Goal: Information Seeking & Learning: Learn about a topic

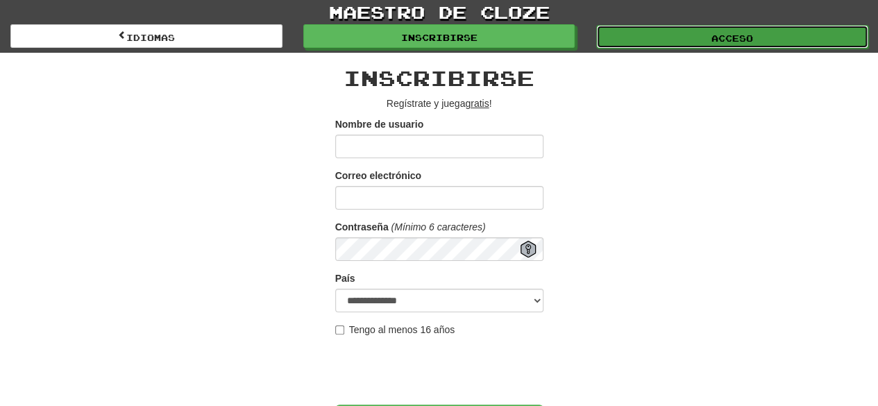
click at [673, 39] on link "Acceso" at bounding box center [732, 37] width 272 height 24
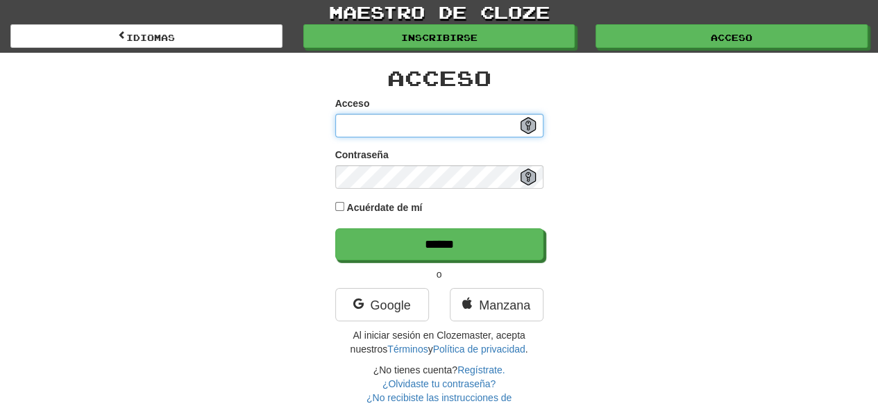
type input "**********"
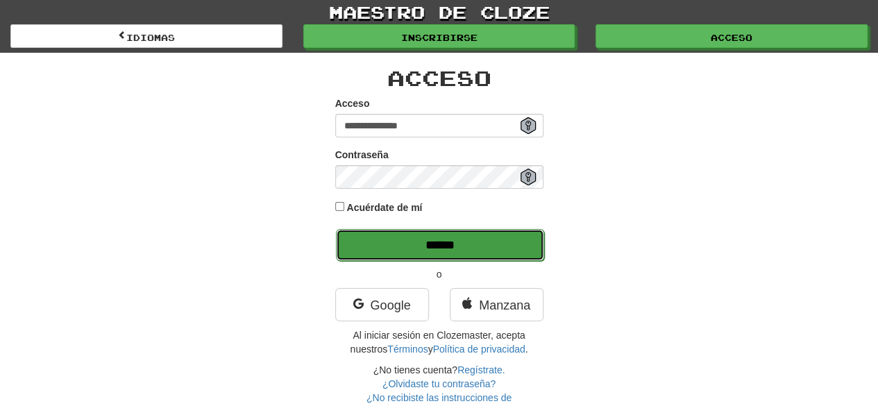
click at [509, 244] on input "******" at bounding box center [440, 245] width 208 height 32
type input "******"
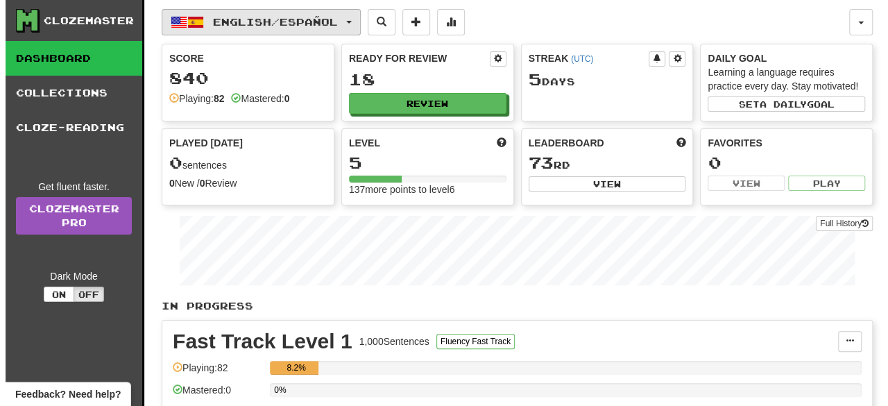
scroll to position [278, 0]
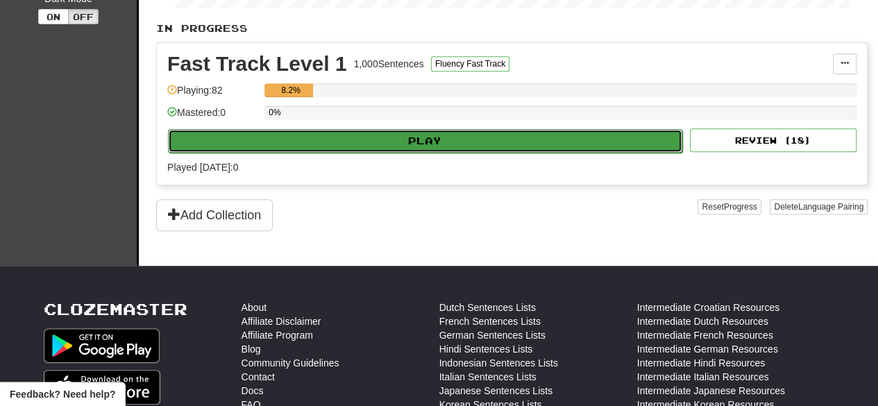
click at [359, 139] on button "Play" at bounding box center [425, 141] width 514 height 24
select select "**"
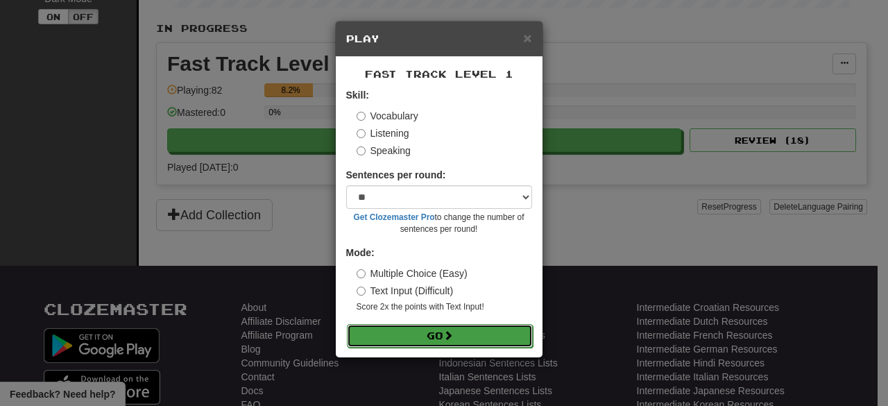
click at [451, 334] on span at bounding box center [448, 335] width 10 height 10
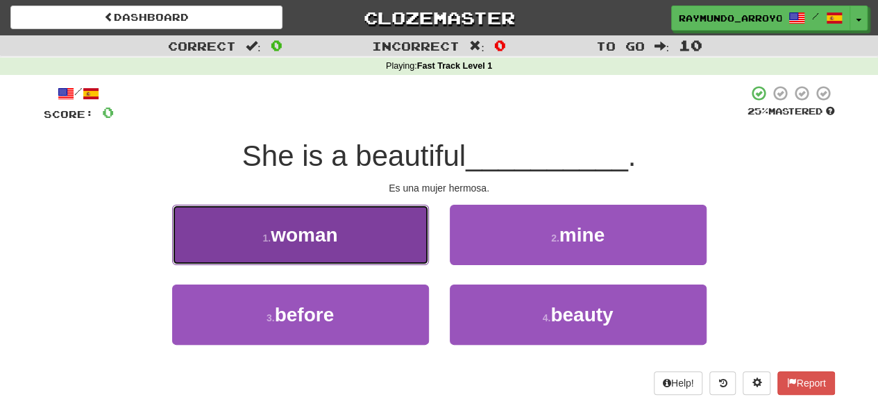
click at [357, 255] on button "1 . woman" at bounding box center [300, 235] width 257 height 60
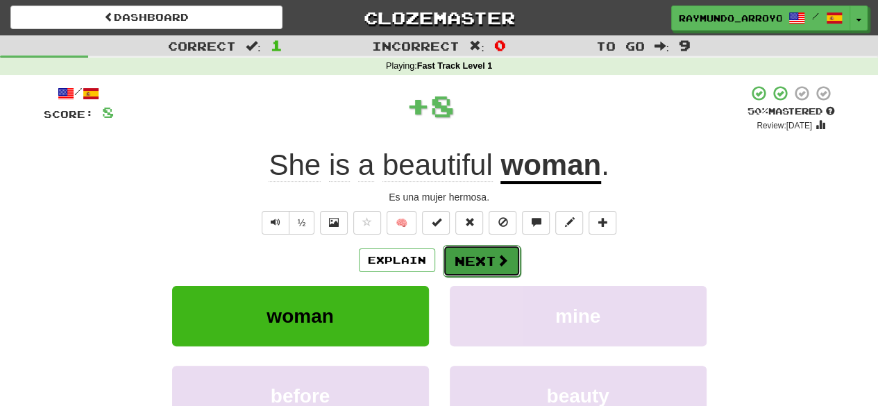
click at [496, 267] on button "Next" at bounding box center [482, 261] width 78 height 32
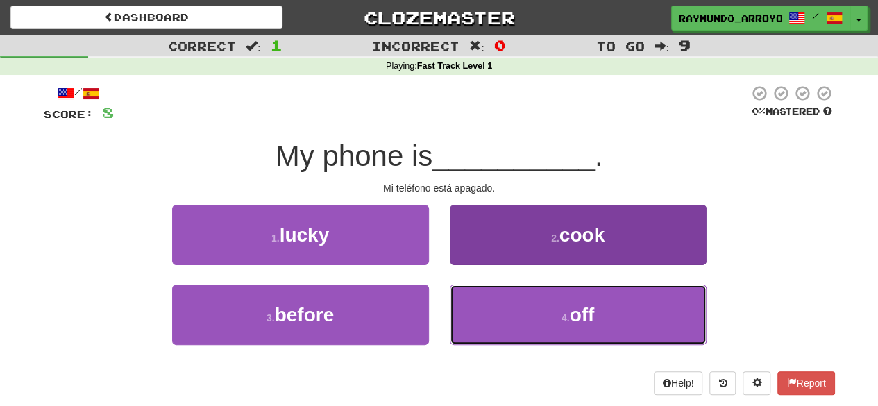
drag, startPoint x: 518, startPoint y: 307, endPoint x: 518, endPoint y: 316, distance: 8.3
click at [518, 316] on button "4 . off" at bounding box center [578, 315] width 257 height 60
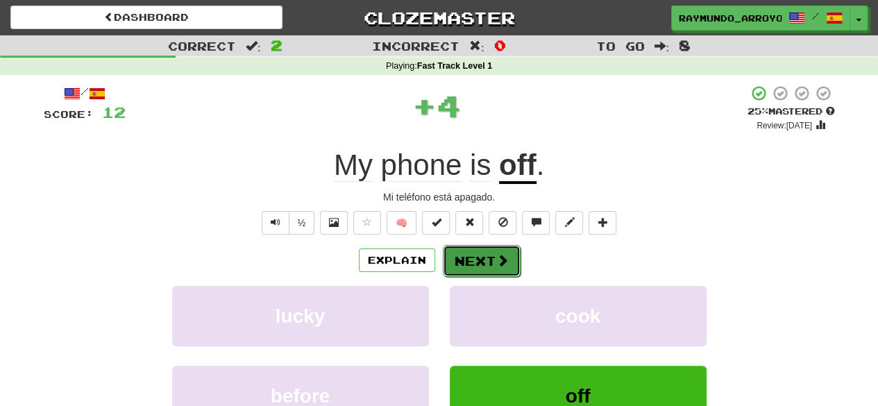
click at [484, 266] on button "Next" at bounding box center [482, 261] width 78 height 32
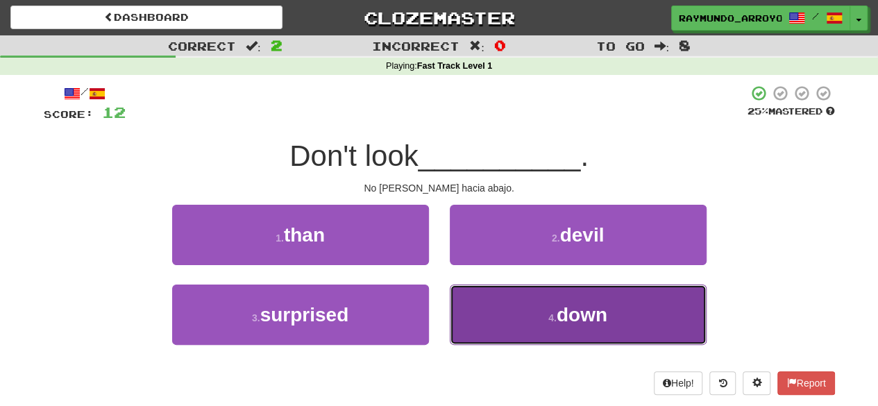
click at [528, 319] on button "4 . down" at bounding box center [578, 315] width 257 height 60
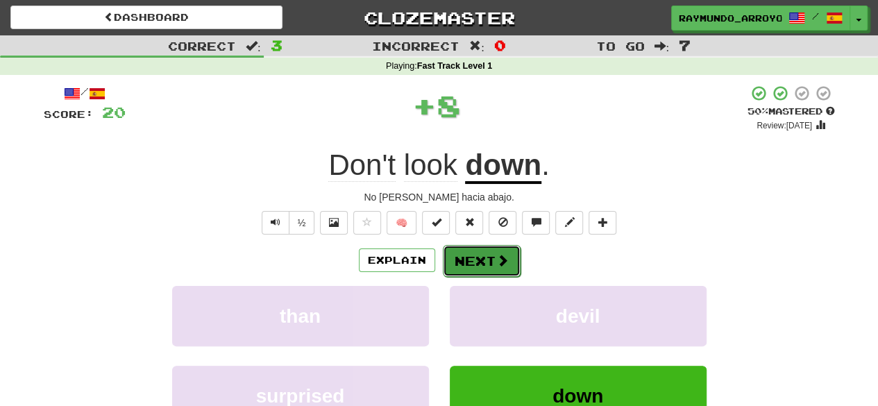
click at [473, 274] on button "Next" at bounding box center [482, 261] width 78 height 32
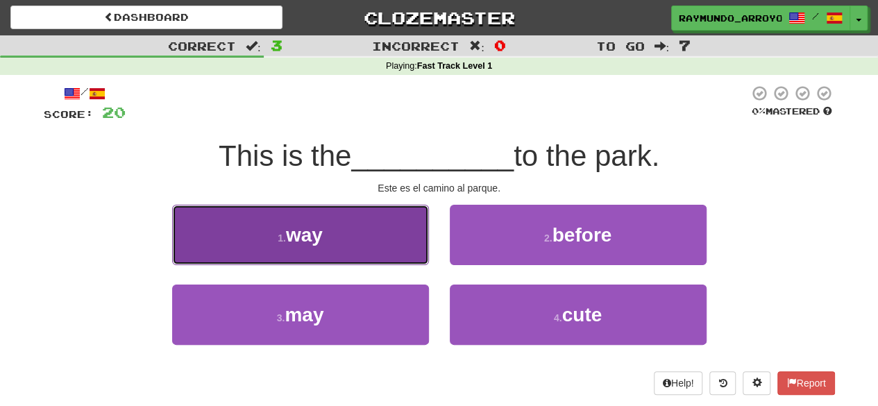
click at [339, 244] on button "1 . way" at bounding box center [300, 235] width 257 height 60
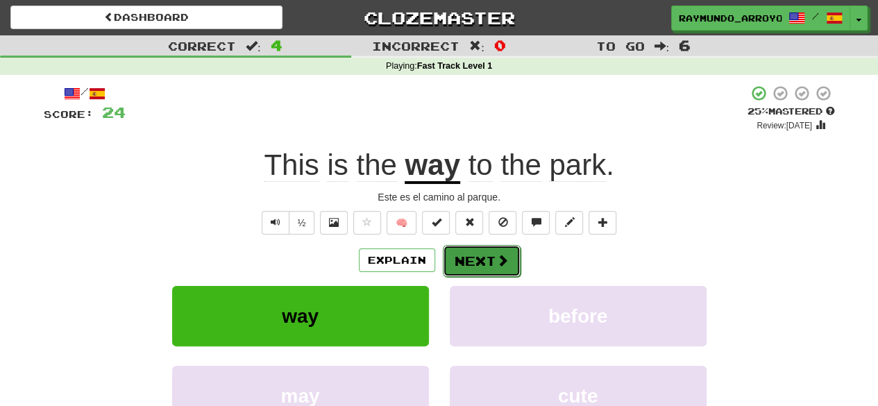
click at [482, 266] on button "Next" at bounding box center [482, 261] width 78 height 32
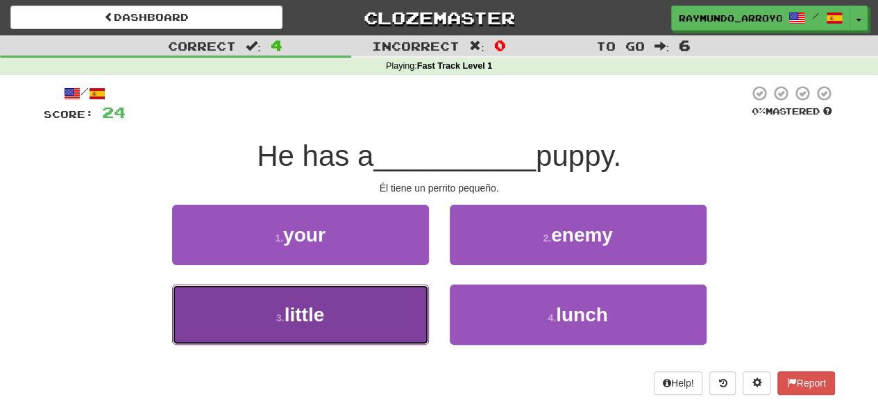
click at [353, 322] on button "3 . little" at bounding box center [300, 315] width 257 height 60
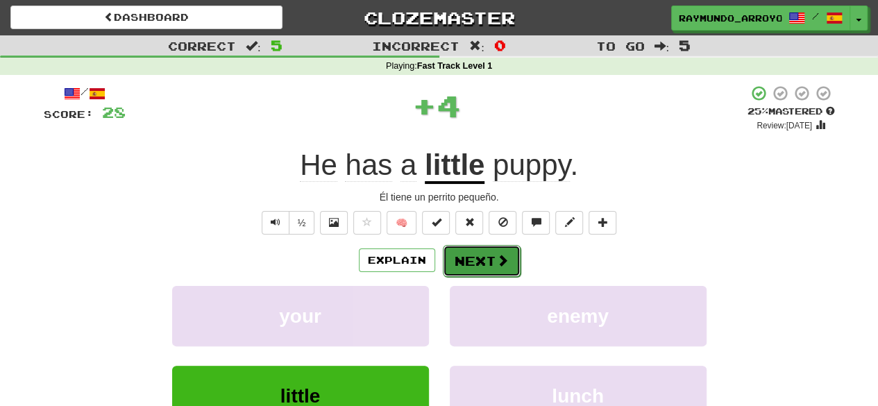
click at [492, 256] on button "Next" at bounding box center [482, 261] width 78 height 32
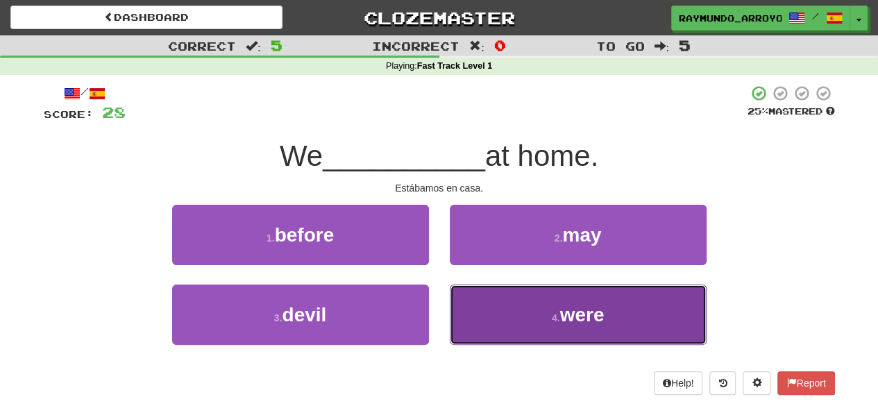
click at [588, 326] on button "4 . were" at bounding box center [578, 315] width 257 height 60
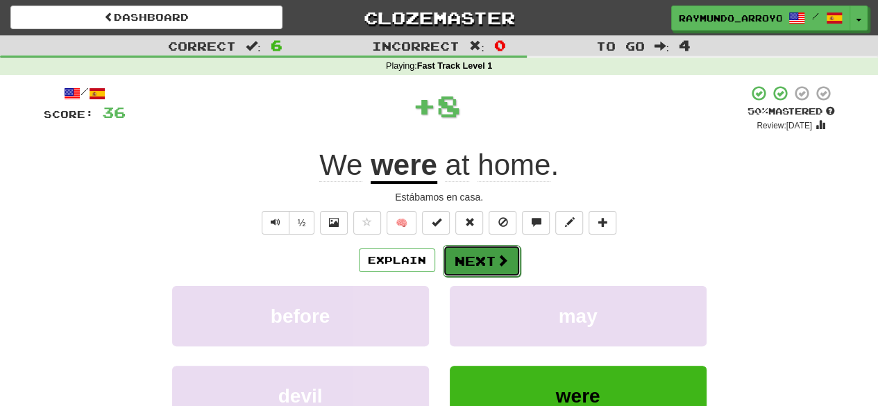
click at [490, 270] on button "Next" at bounding box center [482, 261] width 78 height 32
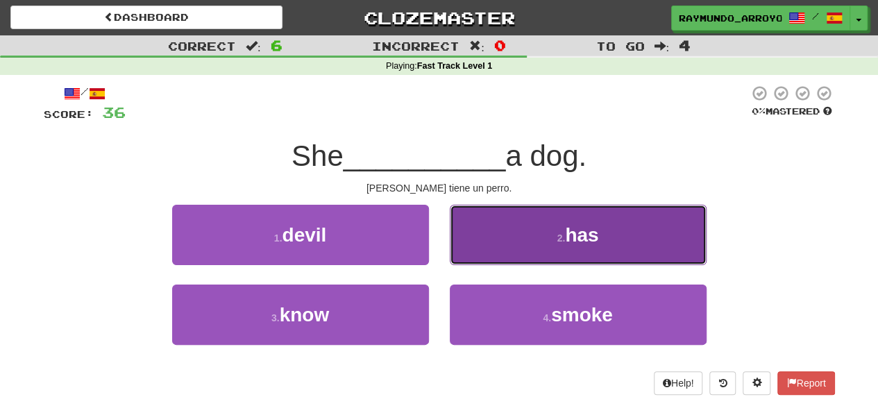
click at [577, 259] on button "2 . has" at bounding box center [578, 235] width 257 height 60
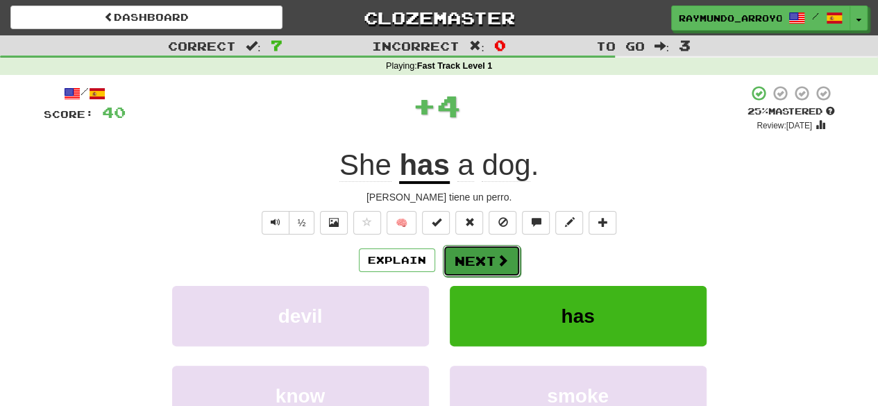
click at [482, 255] on button "Next" at bounding box center [482, 261] width 78 height 32
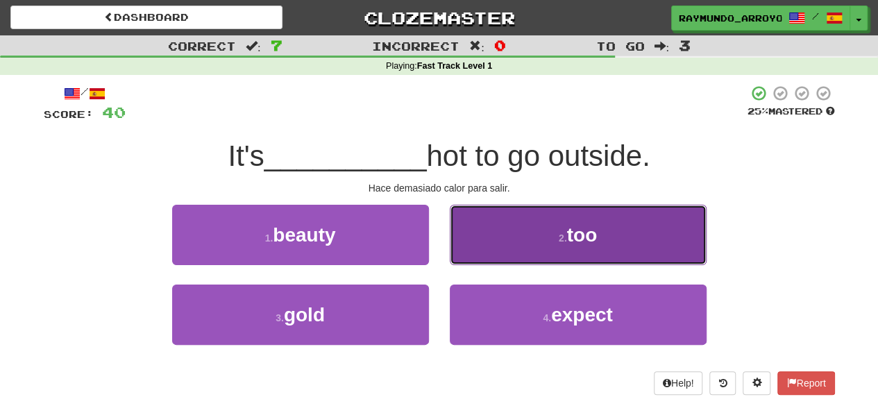
click at [501, 251] on button "2 . too" at bounding box center [578, 235] width 257 height 60
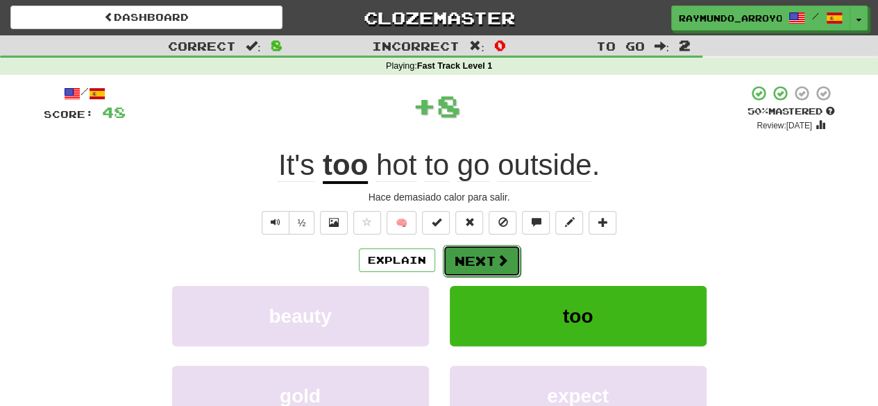
click at [466, 253] on button "Next" at bounding box center [482, 261] width 78 height 32
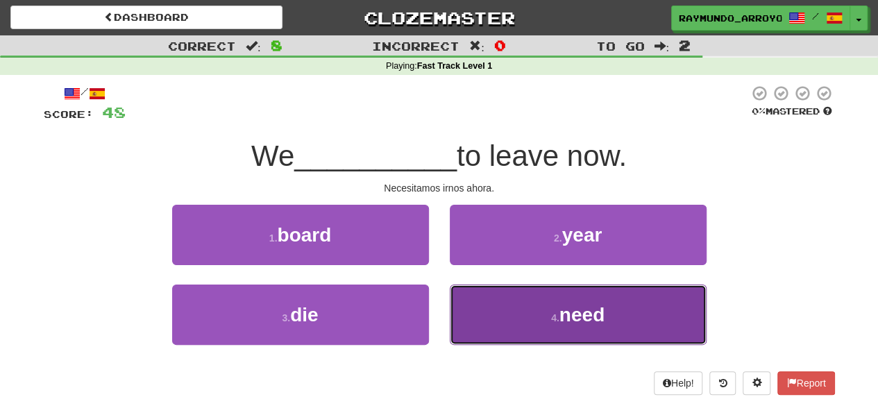
click at [523, 299] on button "4 . need" at bounding box center [578, 315] width 257 height 60
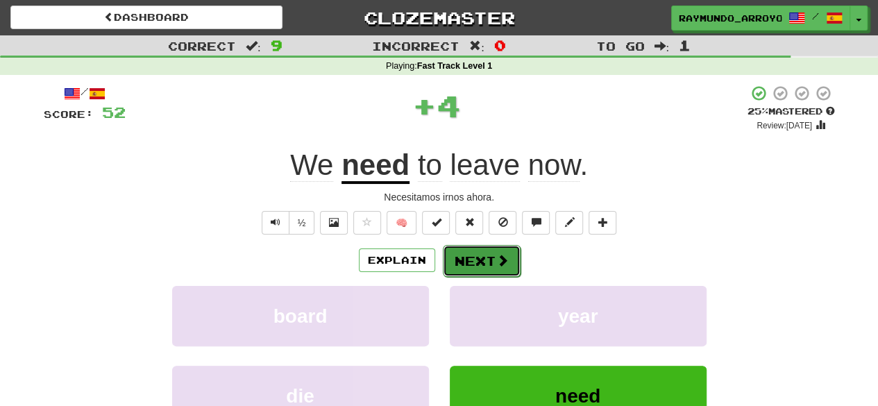
click at [500, 264] on span at bounding box center [502, 260] width 12 height 12
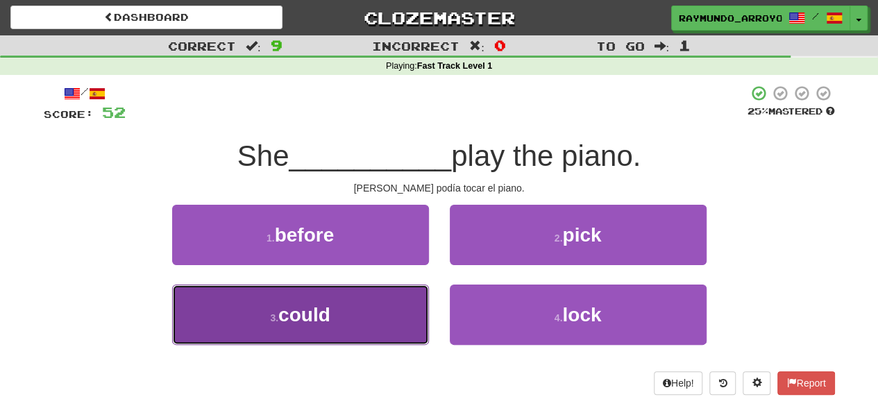
click at [399, 310] on button "3 . could" at bounding box center [300, 315] width 257 height 60
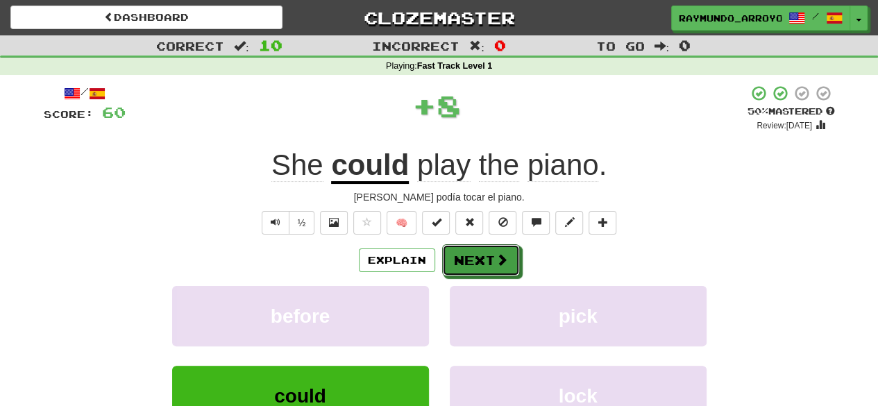
click at [482, 254] on button "Next" at bounding box center [481, 260] width 78 height 32
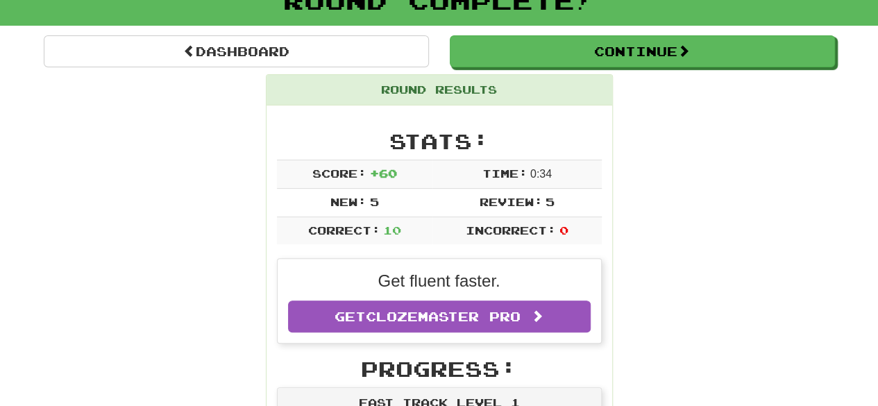
scroll to position [69, 0]
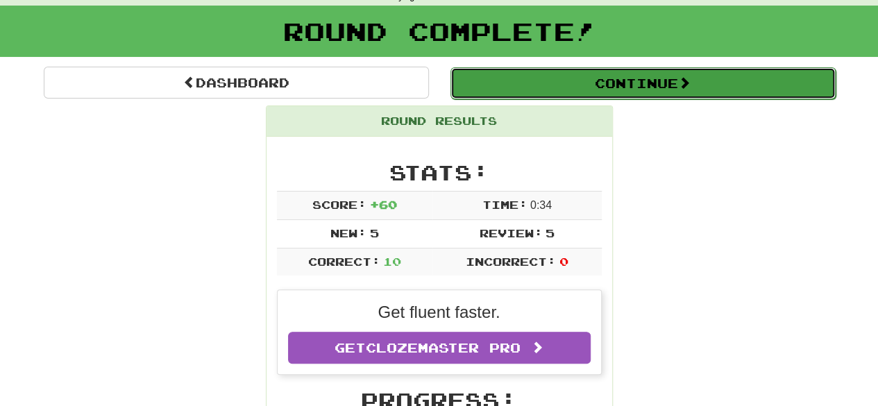
click at [638, 83] on button "Continue" at bounding box center [642, 83] width 385 height 32
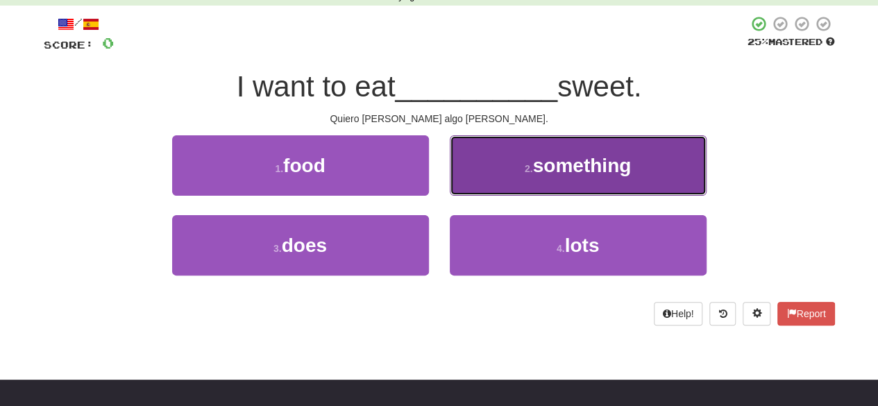
click at [554, 173] on span "something" at bounding box center [582, 166] width 99 height 22
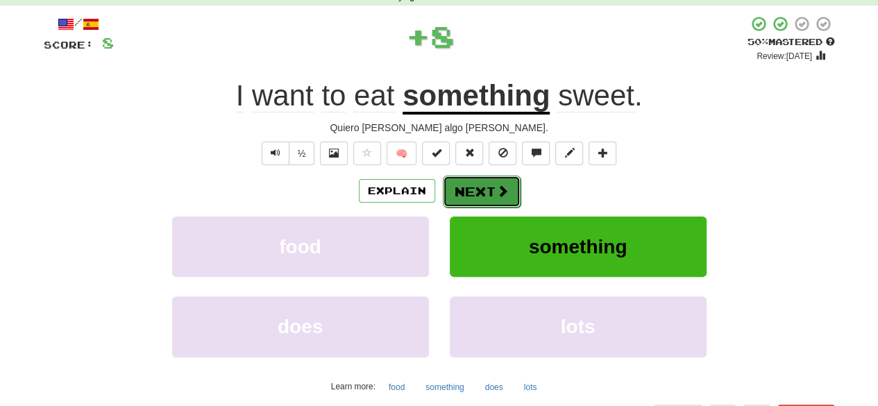
click at [486, 201] on button "Next" at bounding box center [482, 192] width 78 height 32
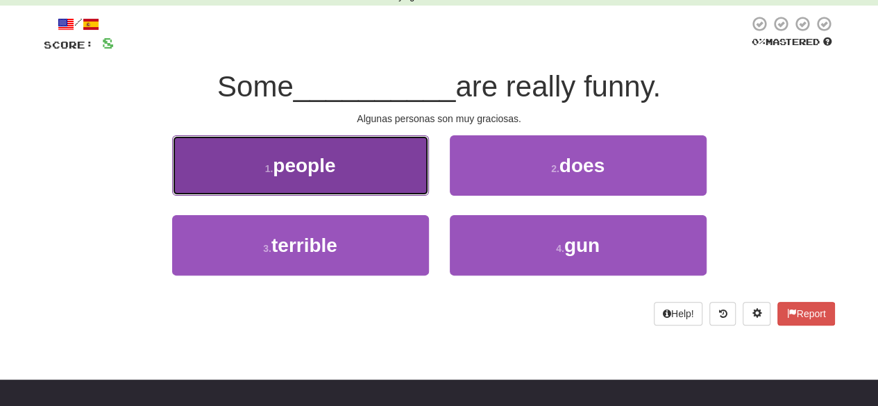
click at [371, 187] on button "1 . people" at bounding box center [300, 165] width 257 height 60
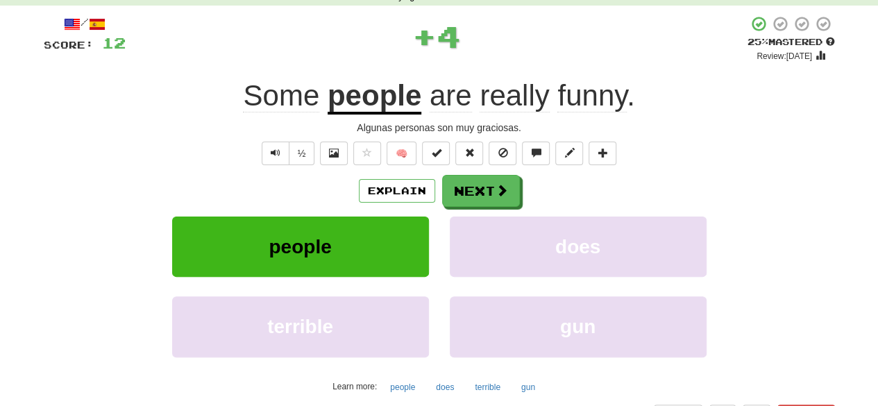
click at [521, 203] on div "Explain Next" at bounding box center [439, 191] width 791 height 32
click at [487, 194] on button "Next" at bounding box center [482, 192] width 78 height 32
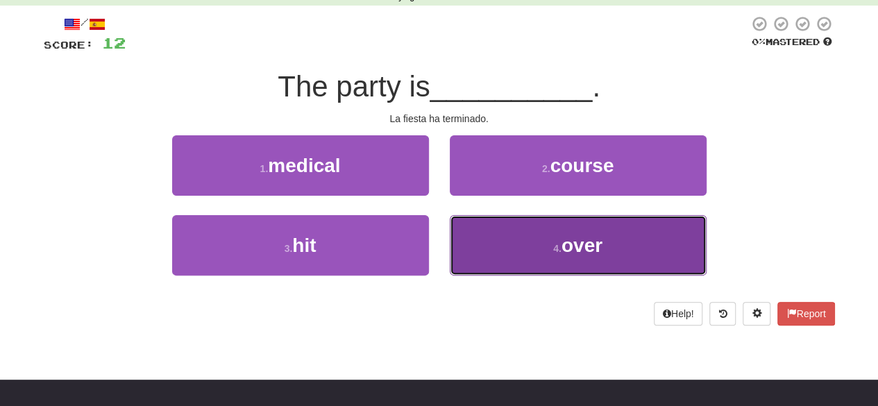
click at [568, 248] on span "over" at bounding box center [581, 246] width 41 height 22
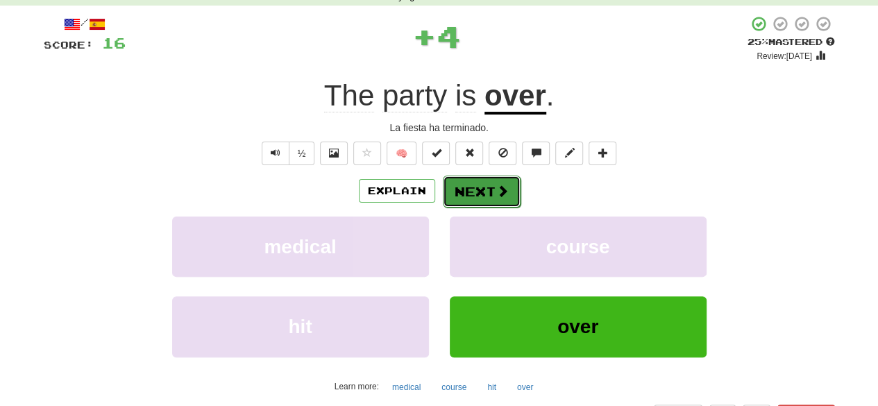
click at [467, 194] on button "Next" at bounding box center [482, 192] width 78 height 32
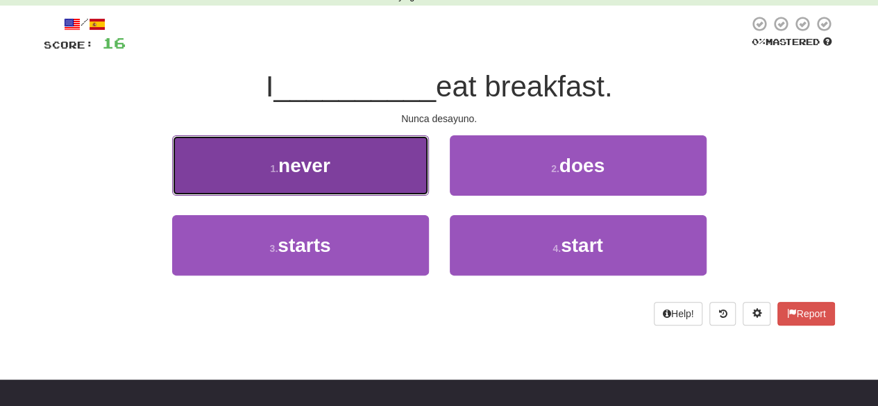
click at [369, 180] on button "1 . never" at bounding box center [300, 165] width 257 height 60
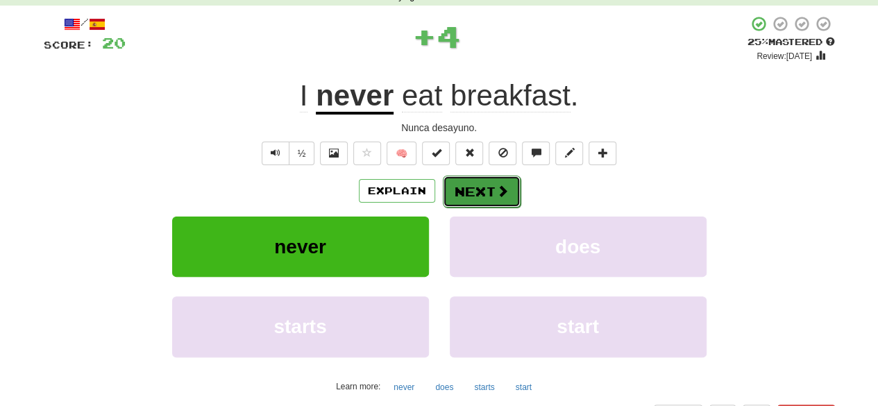
click at [464, 190] on button "Next" at bounding box center [482, 192] width 78 height 32
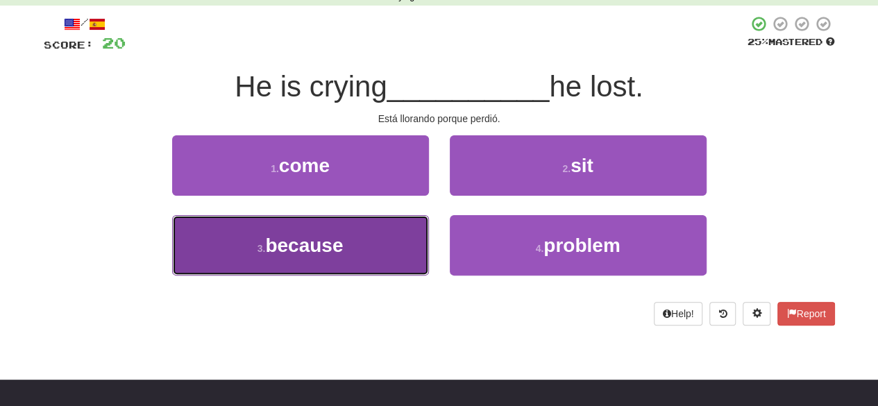
click at [364, 239] on button "3 . because" at bounding box center [300, 245] width 257 height 60
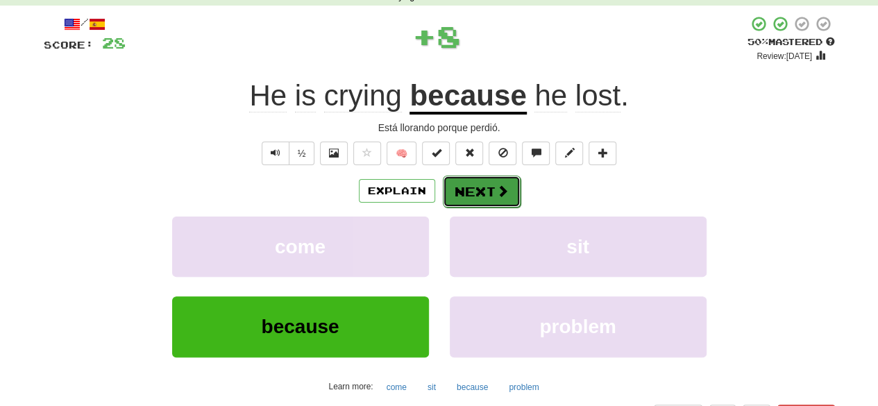
click at [470, 187] on button "Next" at bounding box center [482, 192] width 78 height 32
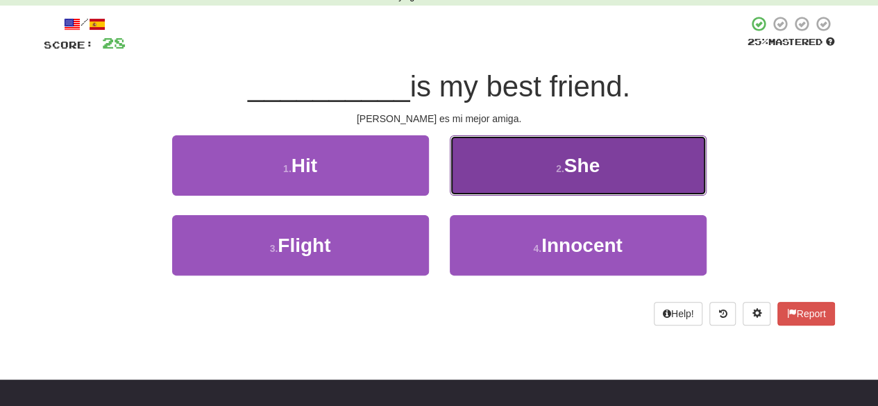
click at [530, 186] on button "2 . She" at bounding box center [578, 165] width 257 height 60
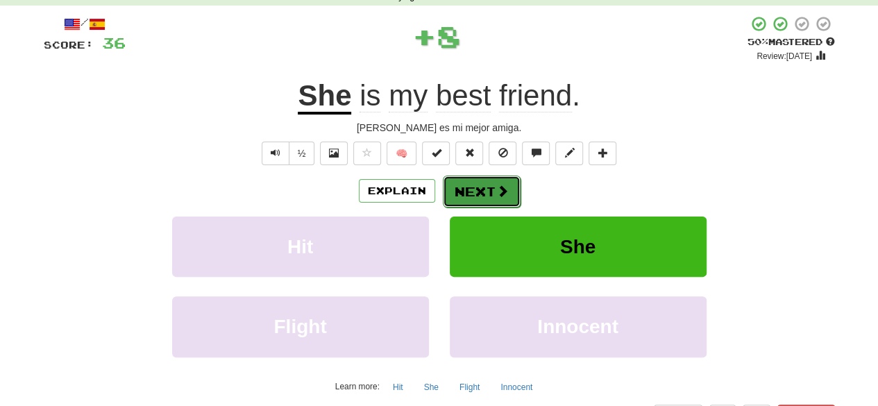
click at [496, 185] on span at bounding box center [502, 191] width 12 height 12
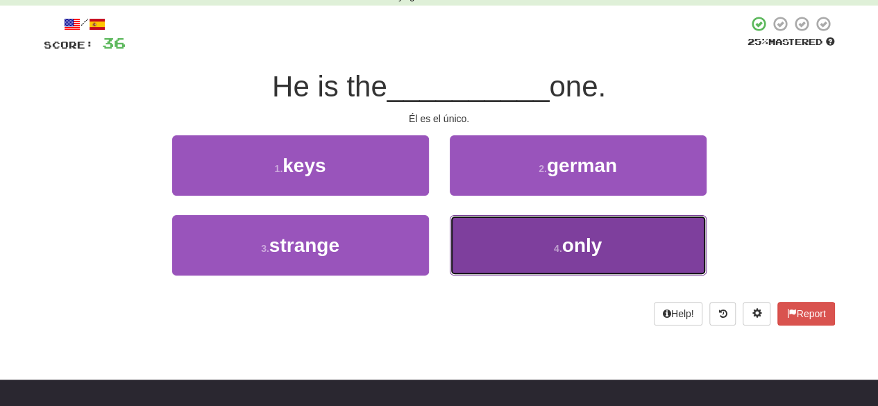
click at [552, 232] on button "4 . only" at bounding box center [578, 245] width 257 height 60
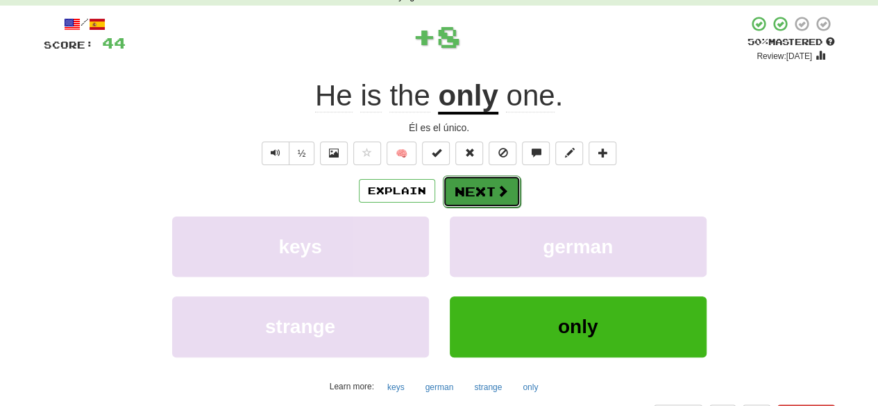
click at [476, 192] on button "Next" at bounding box center [482, 192] width 78 height 32
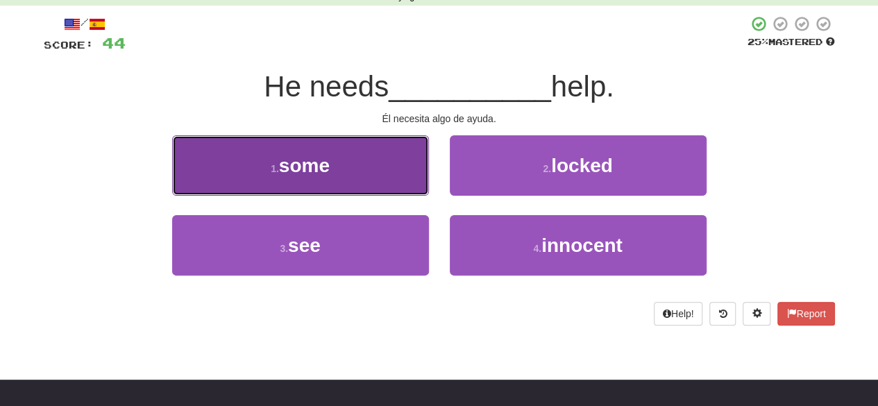
click at [357, 178] on button "1 . some" at bounding box center [300, 165] width 257 height 60
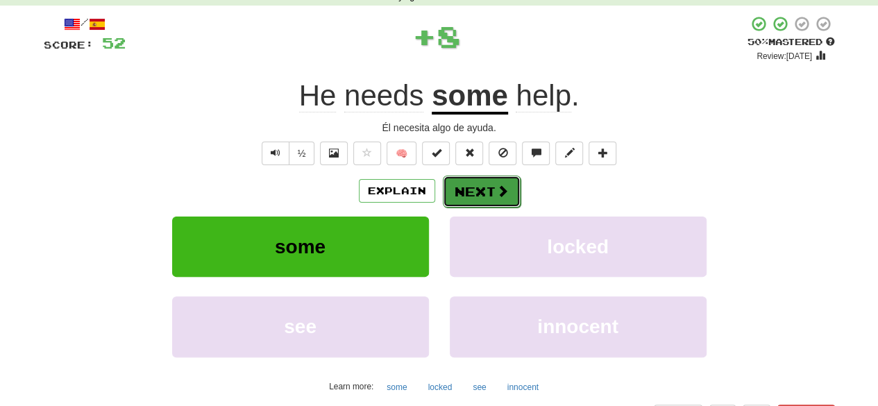
click at [462, 192] on button "Next" at bounding box center [482, 192] width 78 height 32
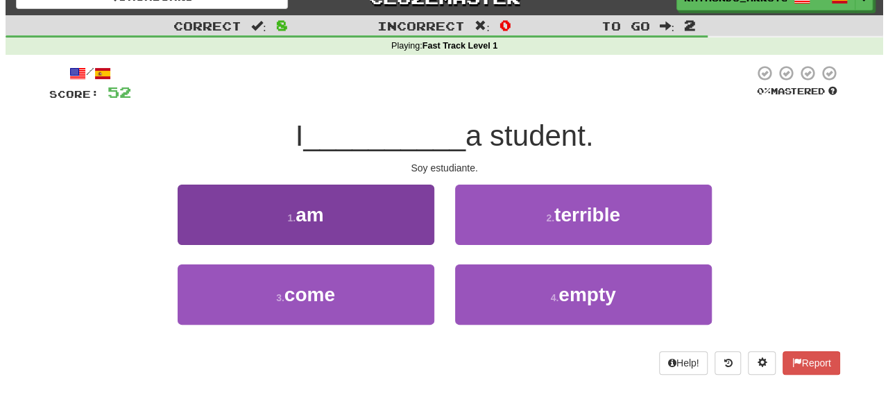
scroll to position [0, 0]
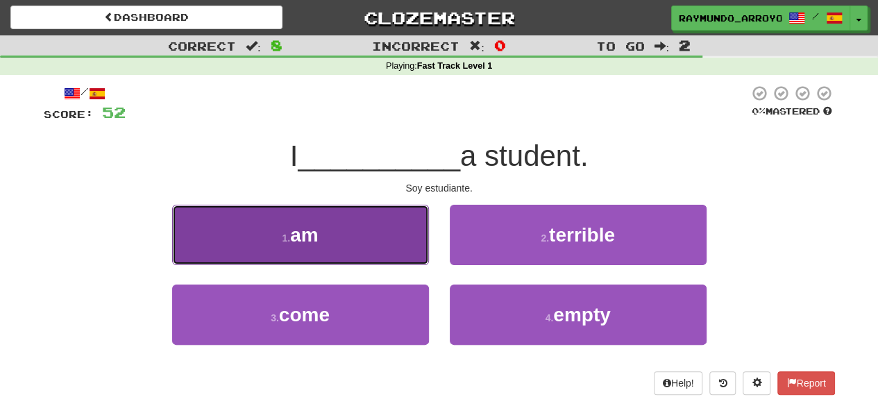
click at [365, 220] on button "1 . am" at bounding box center [300, 235] width 257 height 60
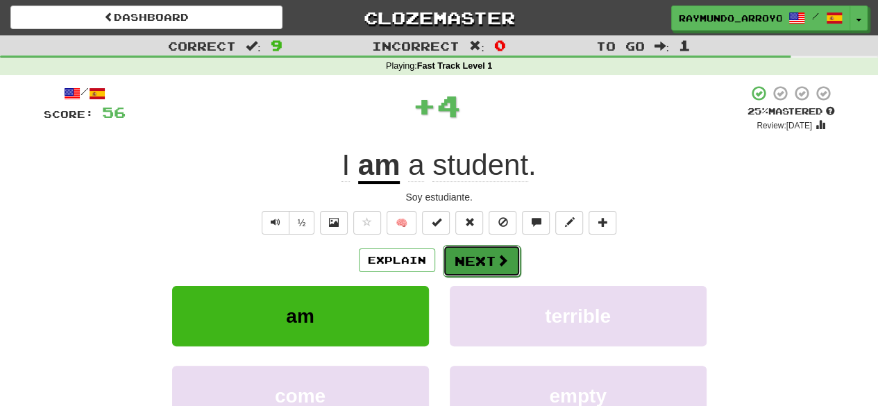
click at [484, 252] on button "Next" at bounding box center [482, 261] width 78 height 32
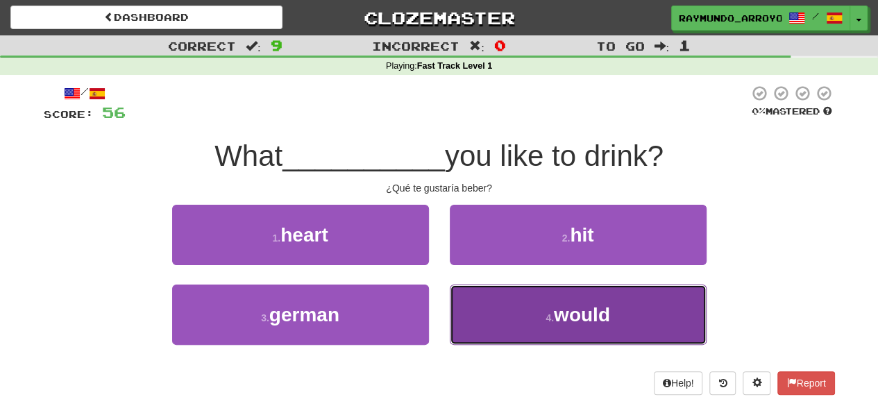
click at [564, 316] on span "would" at bounding box center [582, 315] width 56 height 22
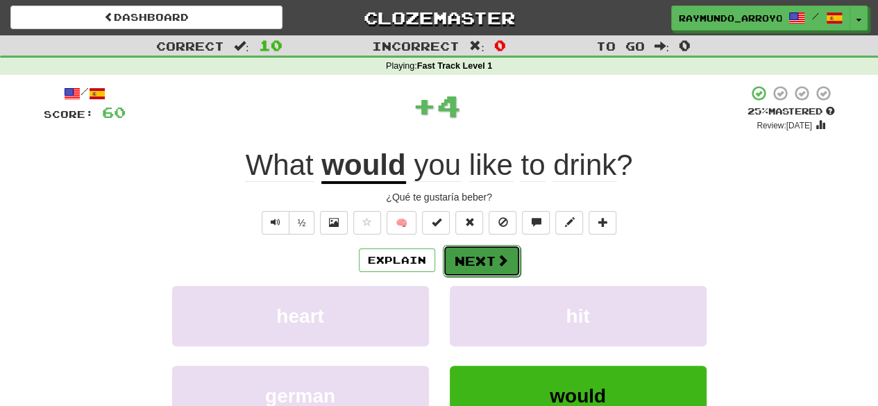
click at [490, 256] on button "Next" at bounding box center [482, 261] width 78 height 32
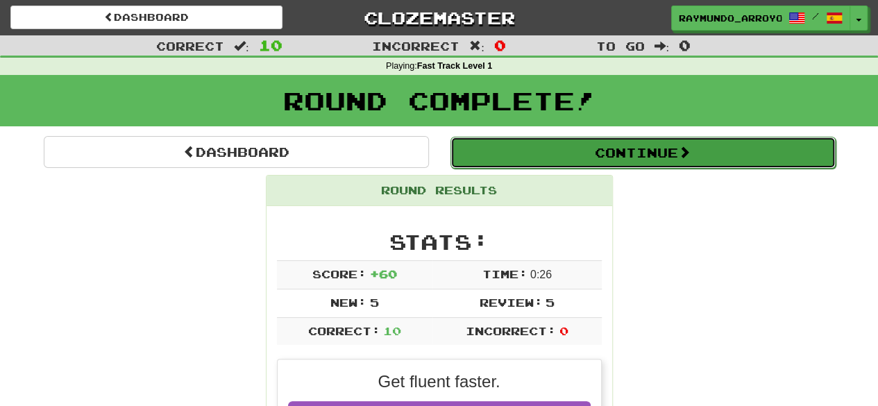
click at [642, 155] on button "Continue" at bounding box center [642, 153] width 385 height 32
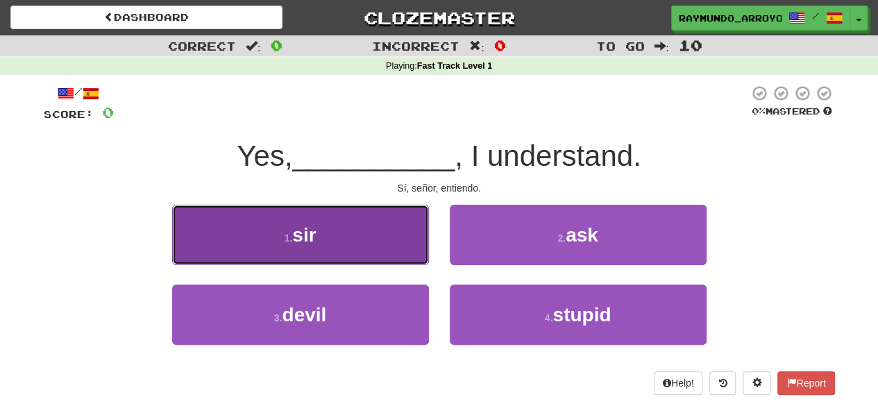
click at [408, 224] on button "1 . sir" at bounding box center [300, 235] width 257 height 60
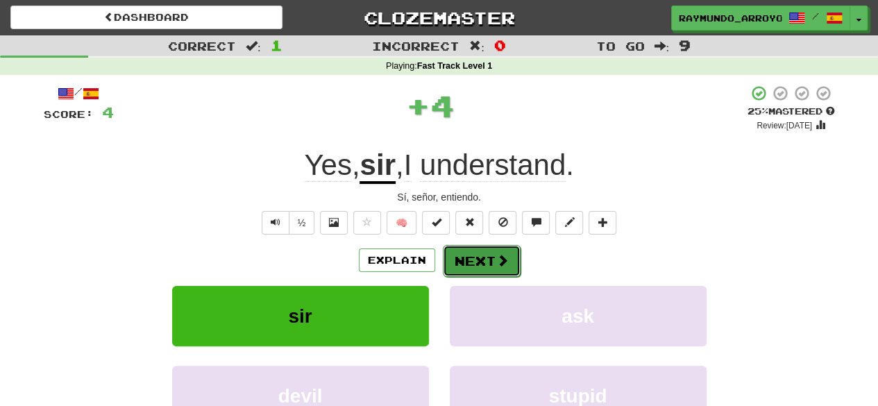
click at [489, 256] on button "Next" at bounding box center [482, 261] width 78 height 32
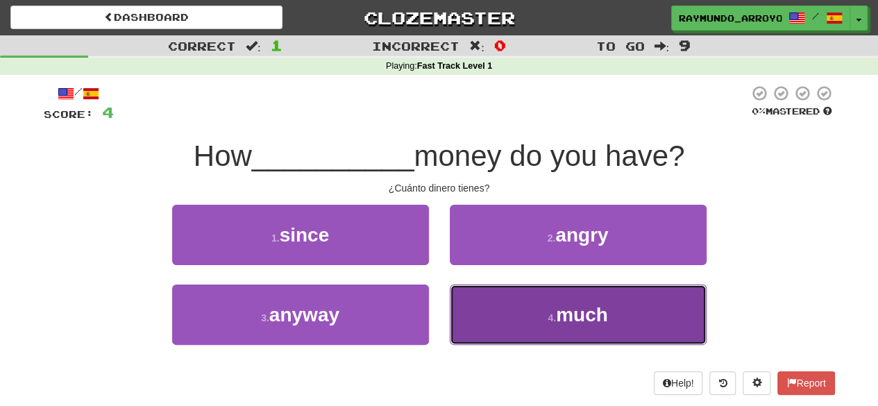
click at [564, 309] on span "much" at bounding box center [582, 315] width 52 height 22
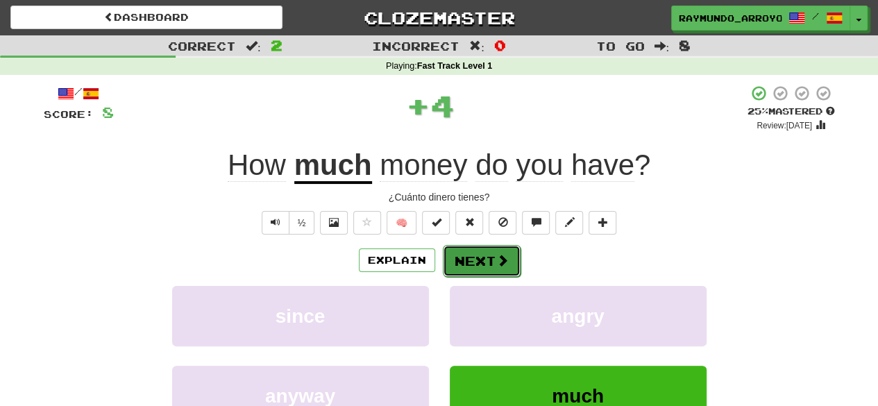
click at [486, 248] on button "Next" at bounding box center [482, 261] width 78 height 32
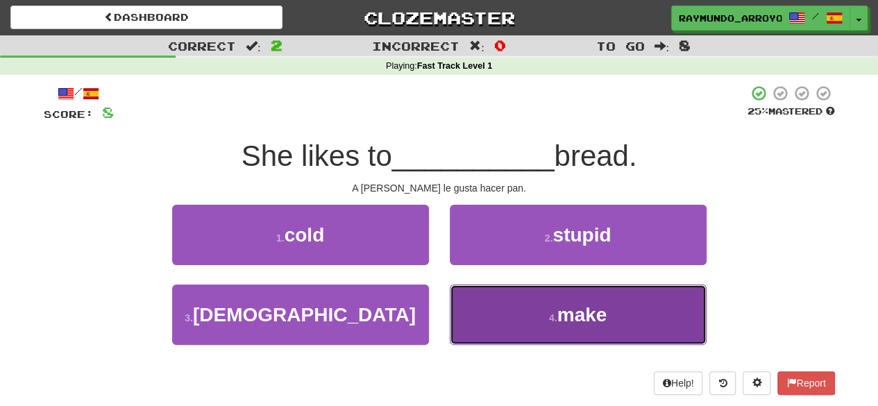
click at [552, 319] on small "4 ." at bounding box center [553, 317] width 8 height 11
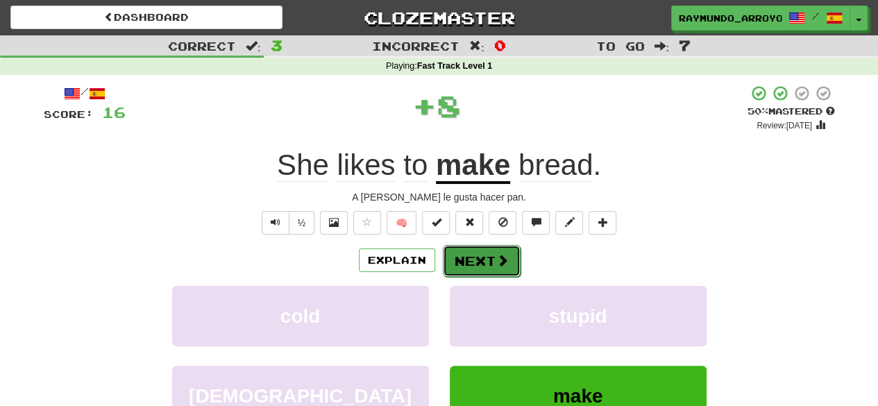
click at [468, 262] on button "Next" at bounding box center [482, 261] width 78 height 32
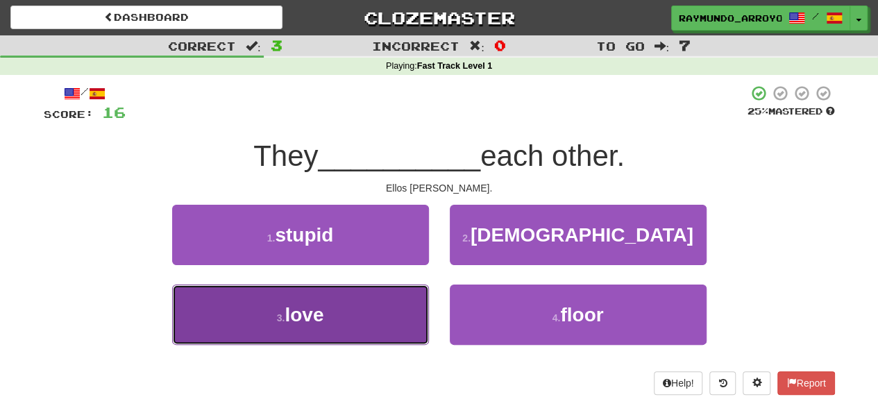
click at [359, 308] on button "3 . love" at bounding box center [300, 315] width 257 height 60
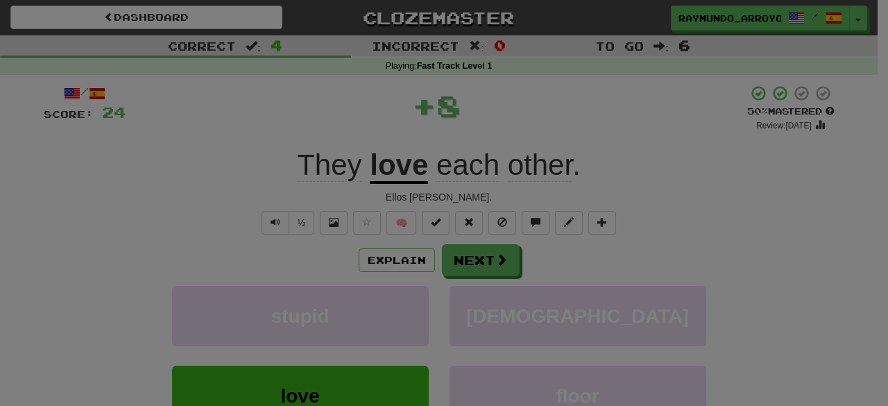
click at [0, 0] on div "× Leveled Up! / Level: 6 +1 Tell the world! Share Tweet Post Close" at bounding box center [0, 0] width 0 height 0
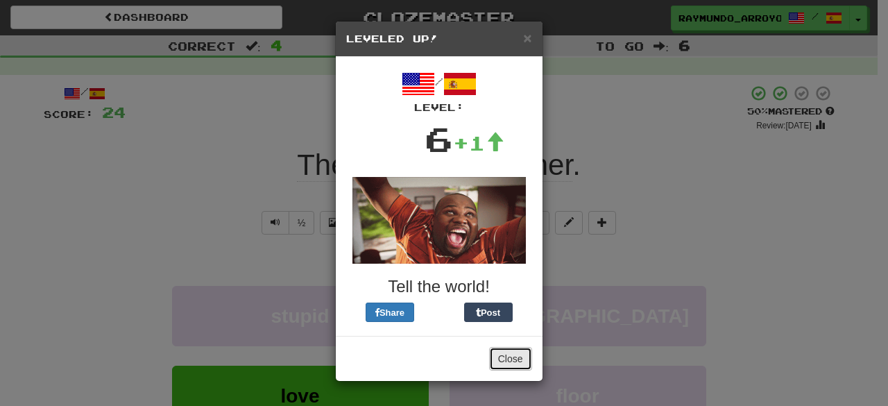
click at [527, 350] on button "Close" at bounding box center [510, 359] width 43 height 24
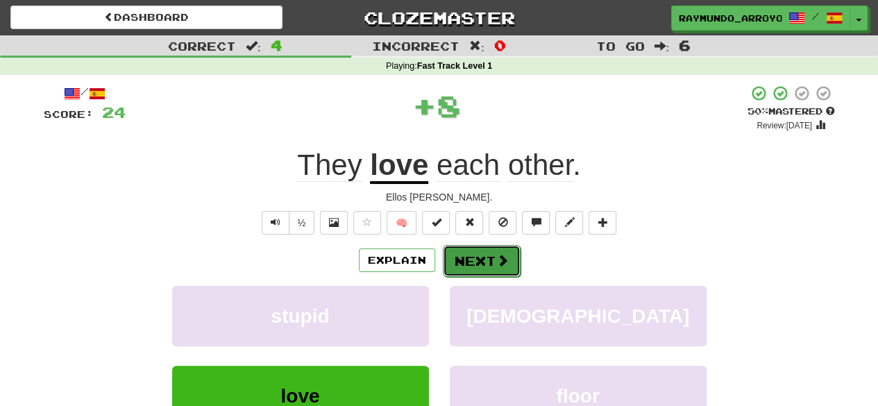
click at [497, 262] on span at bounding box center [502, 260] width 12 height 12
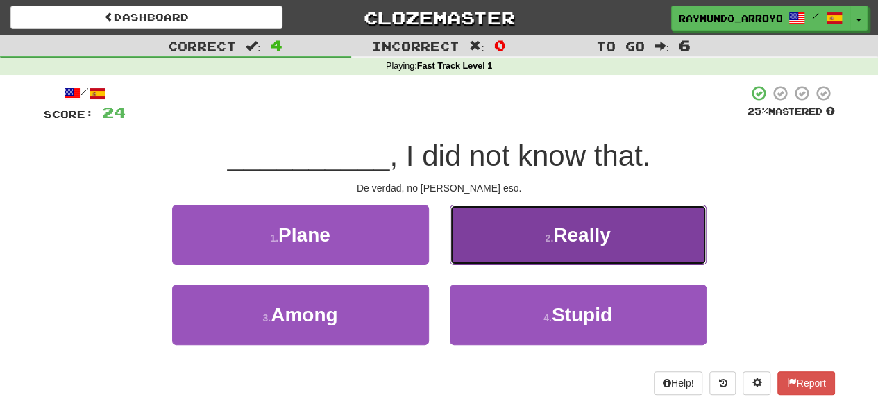
click at [558, 246] on button "2 . Really" at bounding box center [578, 235] width 257 height 60
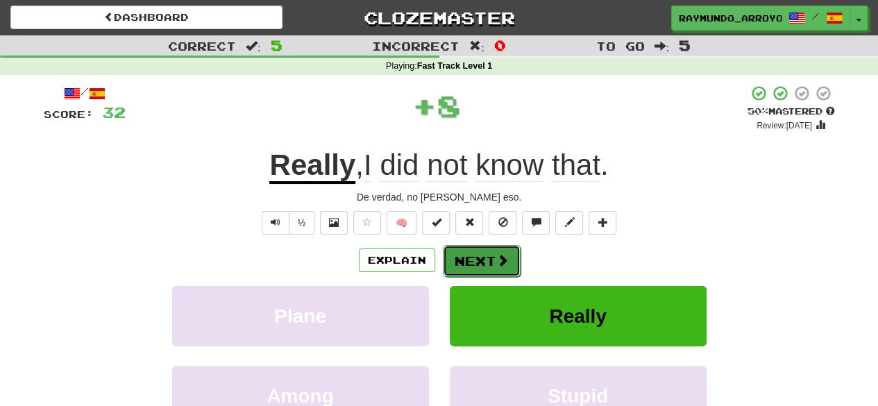
click at [489, 255] on button "Next" at bounding box center [482, 261] width 78 height 32
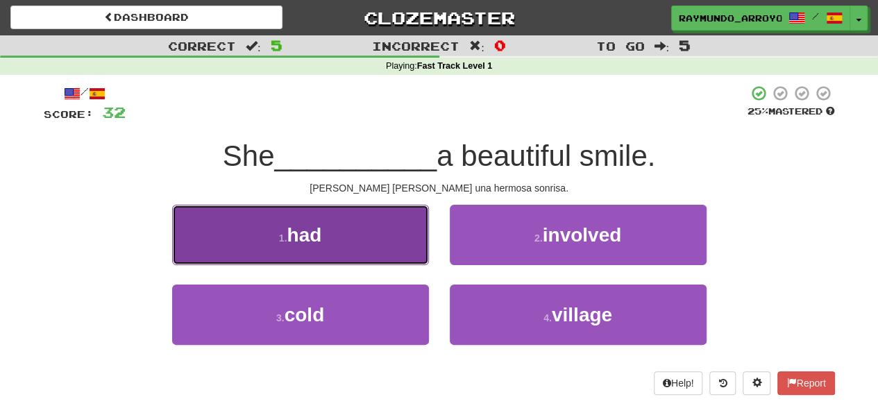
click at [387, 244] on button "1 . had" at bounding box center [300, 235] width 257 height 60
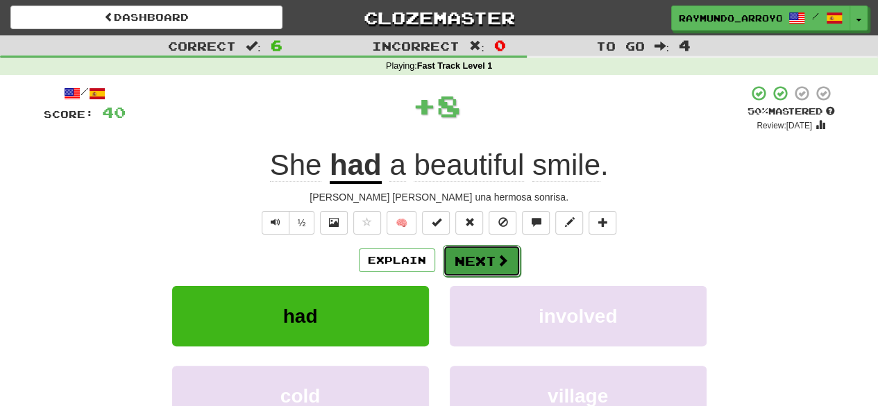
click at [491, 257] on button "Next" at bounding box center [482, 261] width 78 height 32
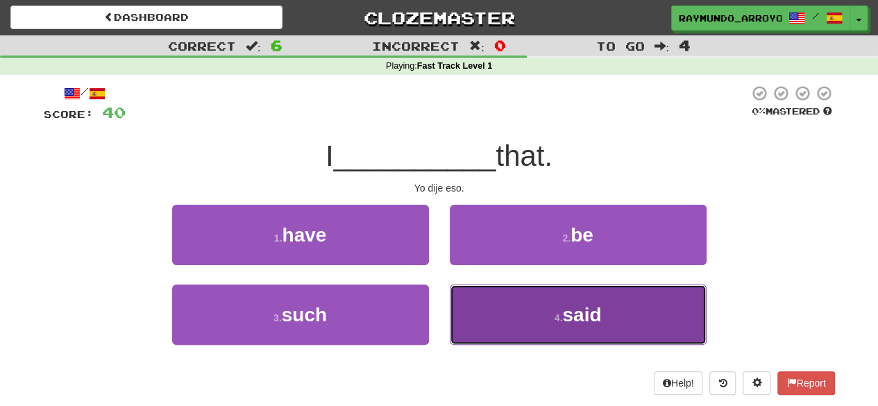
click at [520, 340] on button "4 . said" at bounding box center [578, 315] width 257 height 60
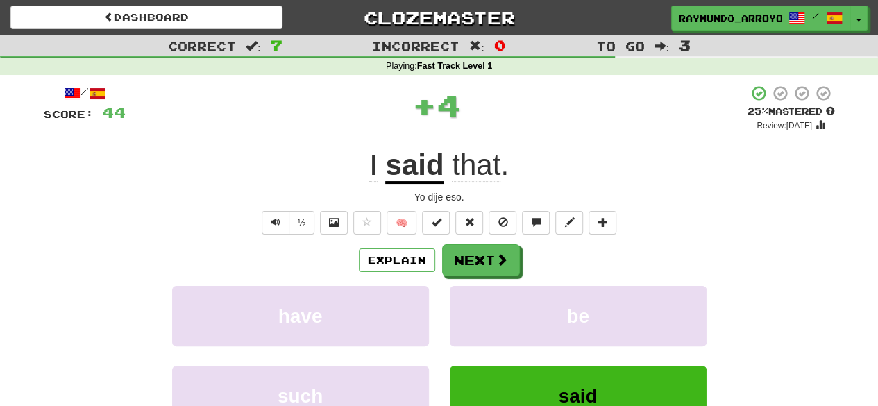
click at [483, 276] on div "Explain Next have be such said Learn more: have be such said" at bounding box center [439, 355] width 791 height 223
click at [493, 249] on button "Next" at bounding box center [482, 261] width 78 height 32
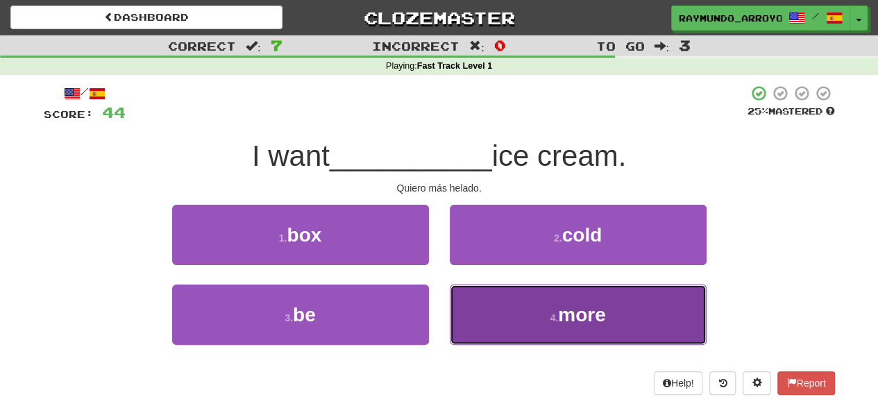
click at [540, 320] on button "4 . more" at bounding box center [578, 315] width 257 height 60
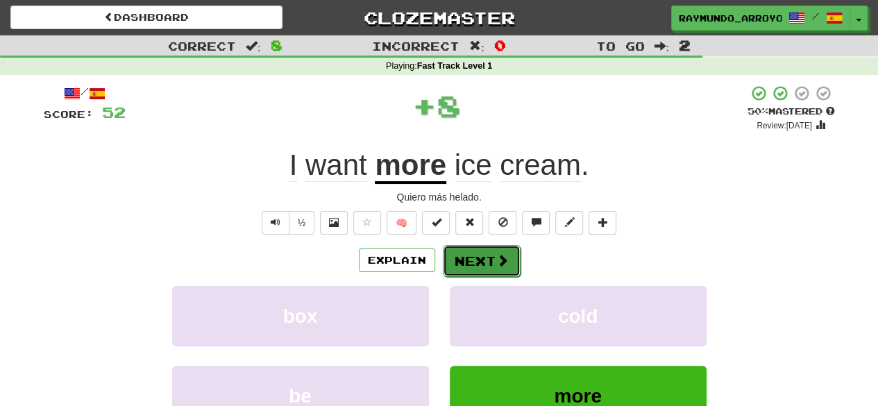
click at [499, 263] on span at bounding box center [502, 260] width 12 height 12
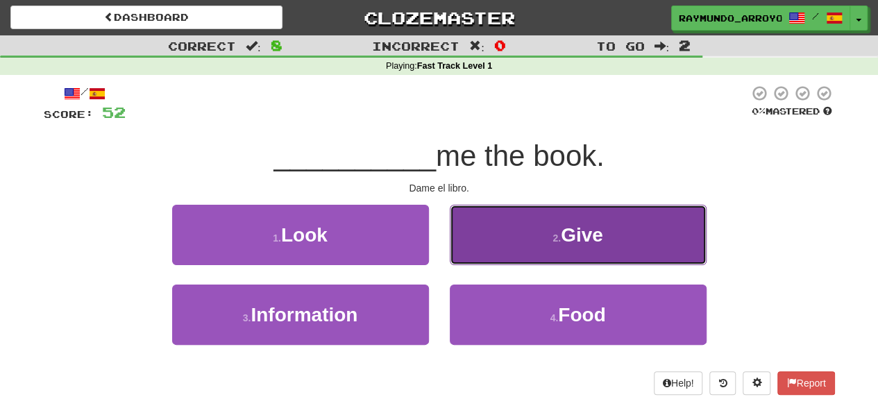
click at [530, 252] on button "2 . Give" at bounding box center [578, 235] width 257 height 60
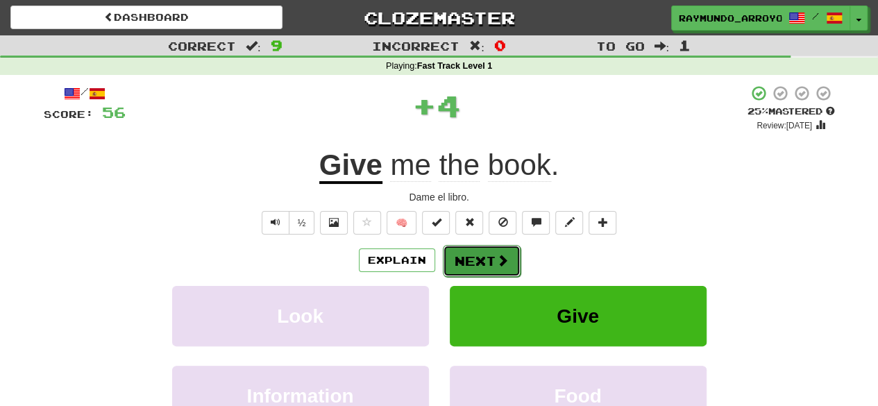
click at [471, 253] on button "Next" at bounding box center [482, 261] width 78 height 32
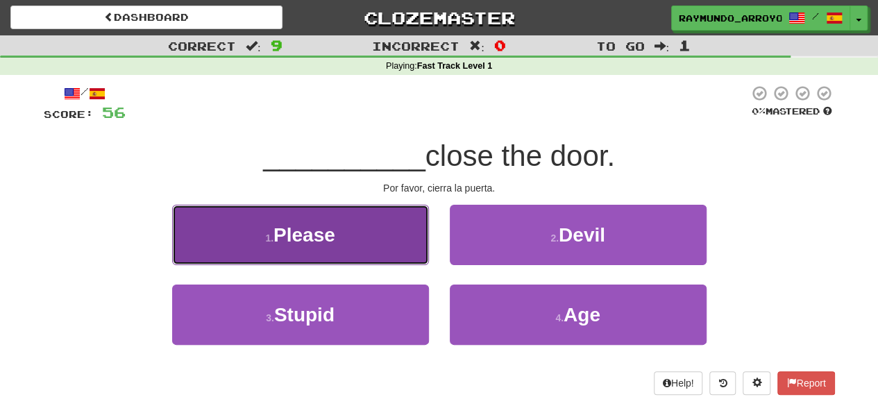
click at [396, 236] on button "1 . Please" at bounding box center [300, 235] width 257 height 60
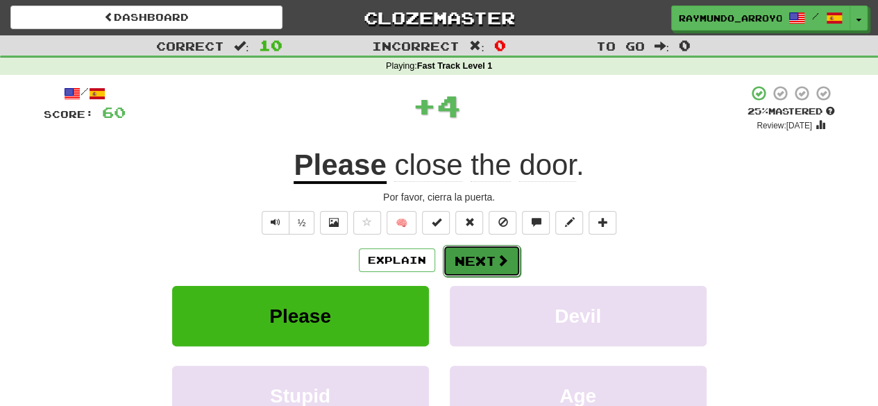
click at [511, 263] on button "Next" at bounding box center [482, 261] width 78 height 32
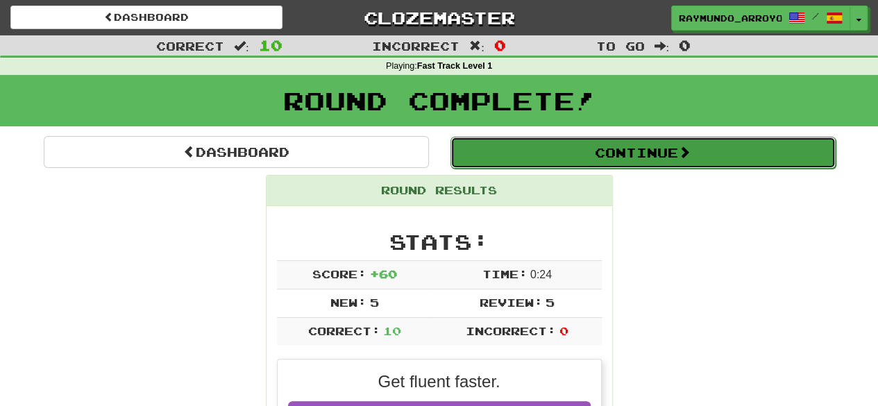
click at [659, 160] on button "Continue" at bounding box center [642, 153] width 385 height 32
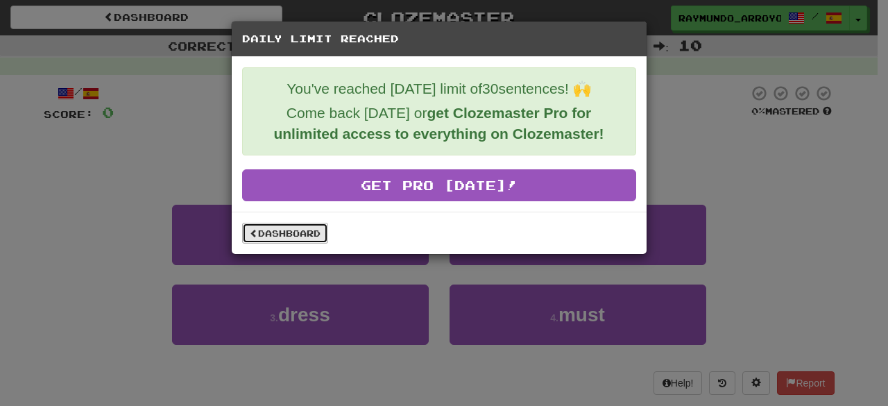
click at [291, 229] on link "Dashboard" at bounding box center [285, 233] width 86 height 21
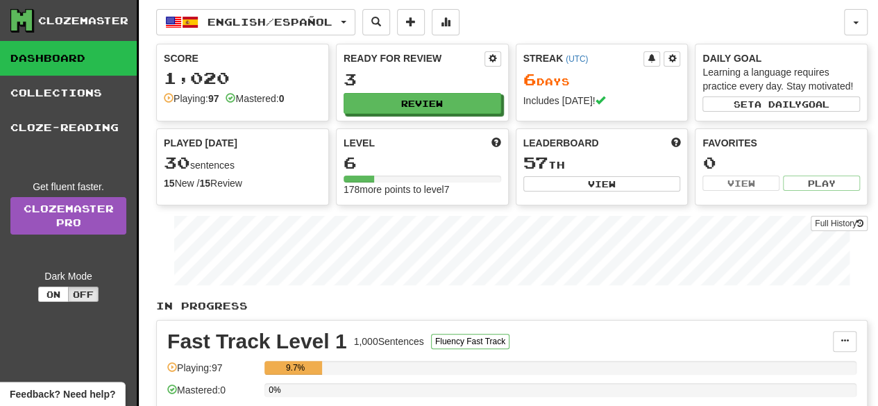
click at [294, 136] on div "Played [DATE]" at bounding box center [243, 143] width 158 height 14
click at [234, 81] on div "1,020" at bounding box center [243, 77] width 158 height 17
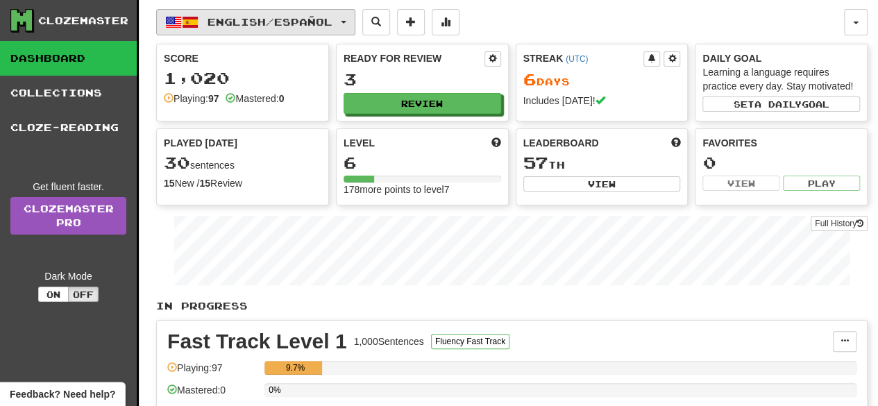
click at [346, 23] on span "button" at bounding box center [344, 22] width 6 height 3
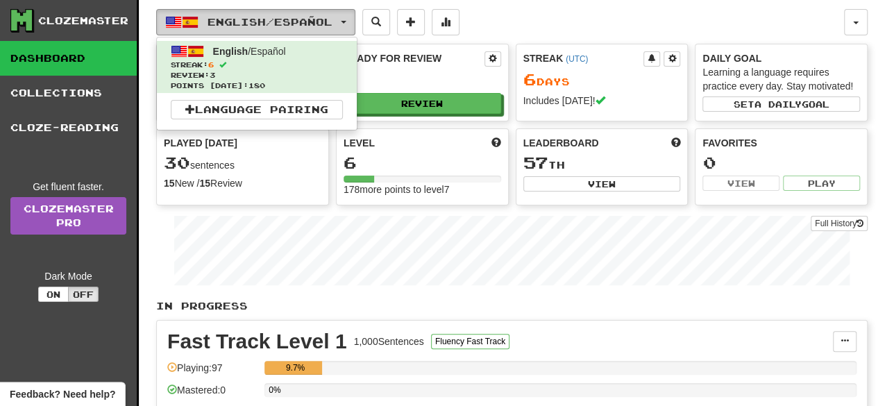
click at [351, 20] on button "English / Español" at bounding box center [255, 22] width 199 height 26
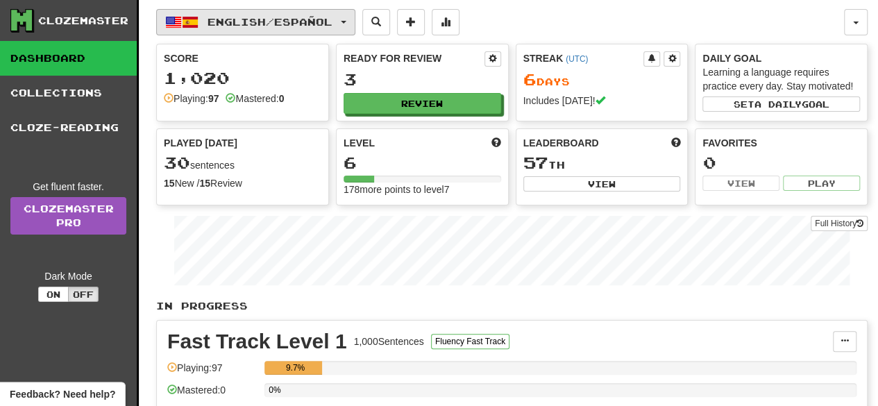
click at [212, 21] on span "English / Español" at bounding box center [270, 22] width 125 height 12
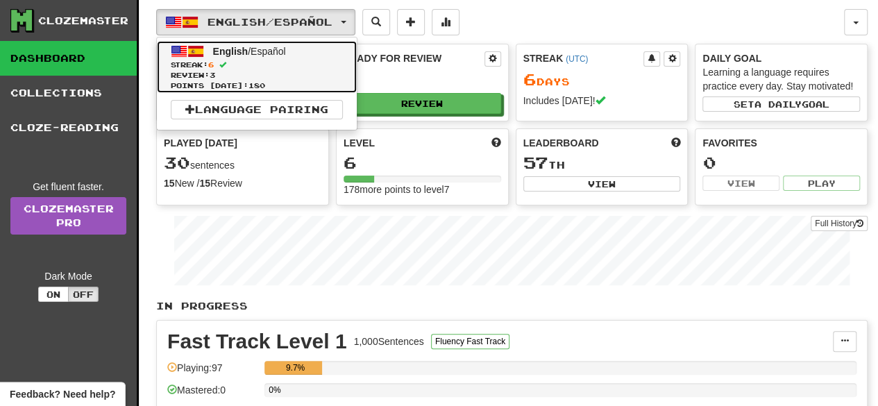
click at [229, 51] on span "English" at bounding box center [230, 51] width 35 height 11
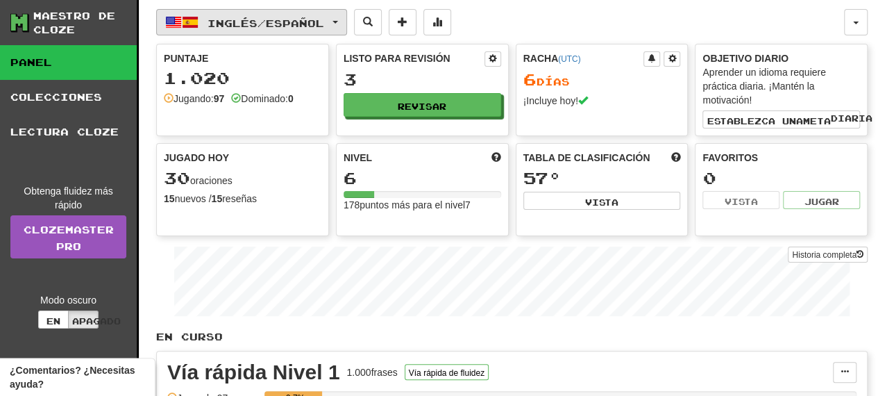
click at [321, 20] on font "Español" at bounding box center [295, 23] width 58 height 12
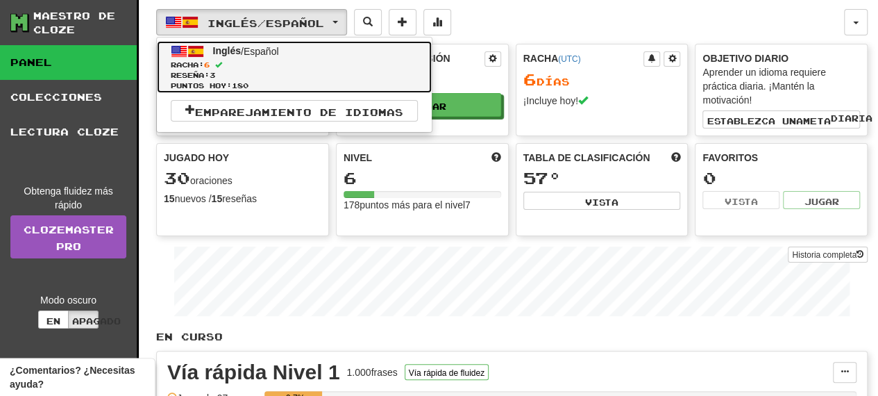
click at [244, 49] on font "/" at bounding box center [242, 51] width 3 height 11
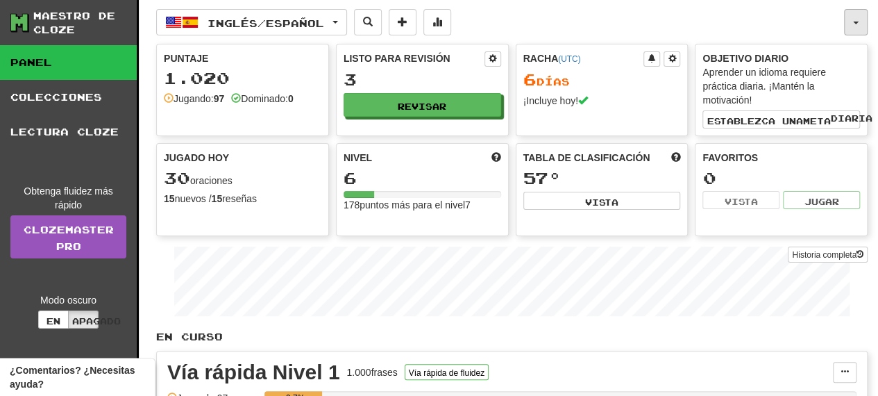
click at [852, 29] on button "button" at bounding box center [856, 22] width 24 height 26
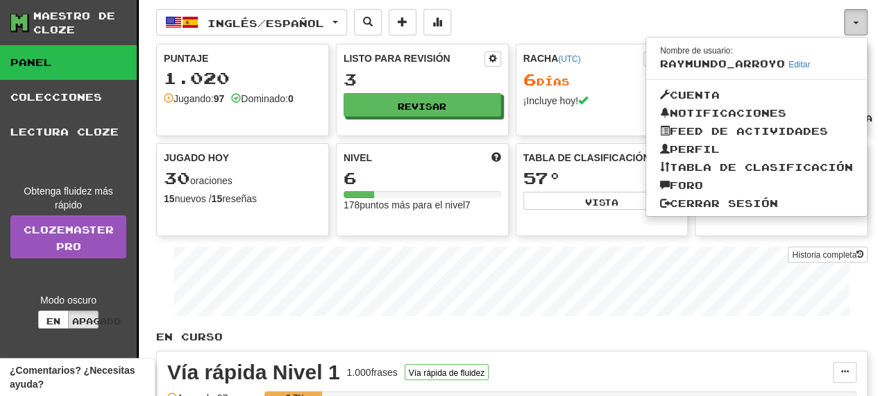
click at [852, 28] on button "button" at bounding box center [856, 22] width 24 height 26
